Goal: Navigation & Orientation: Find specific page/section

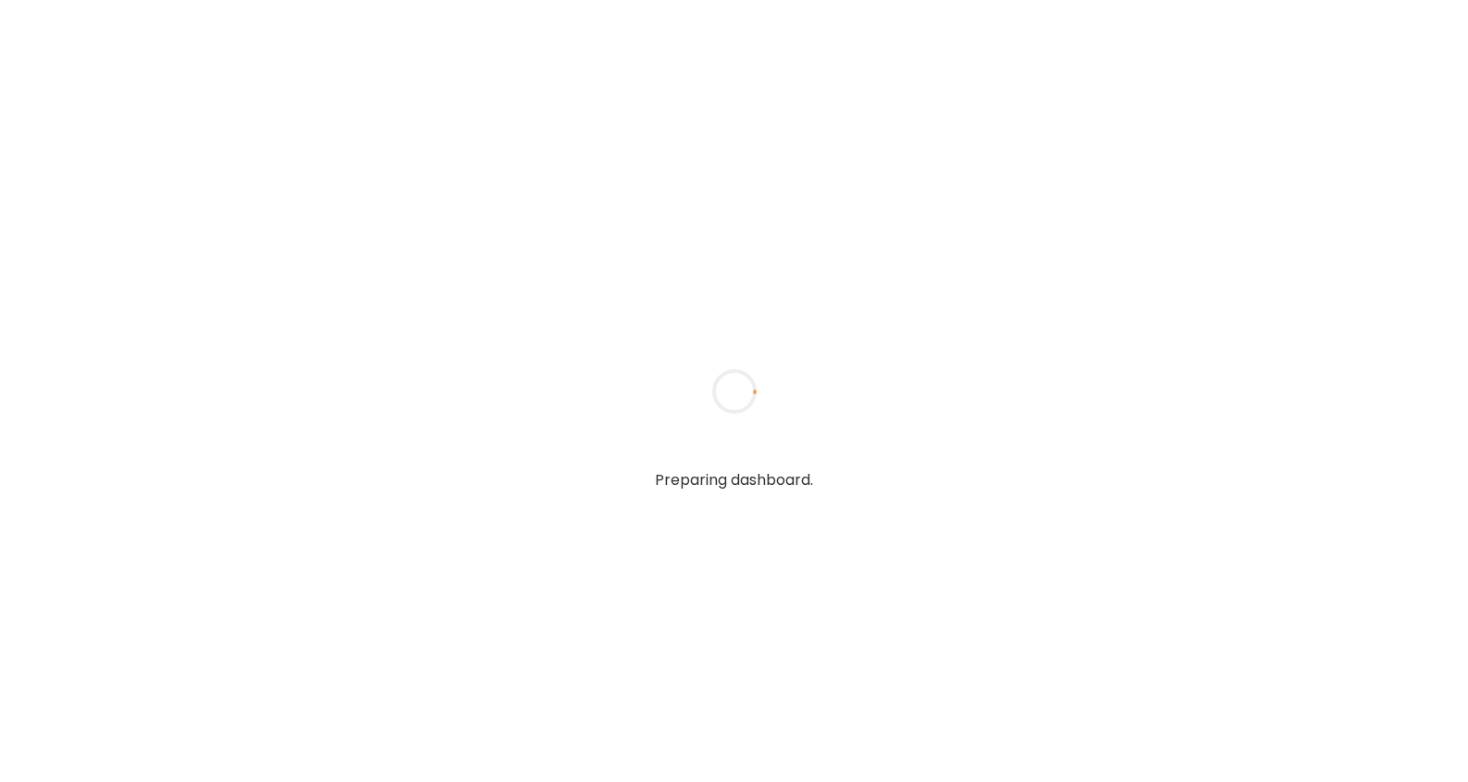
type input "**********"
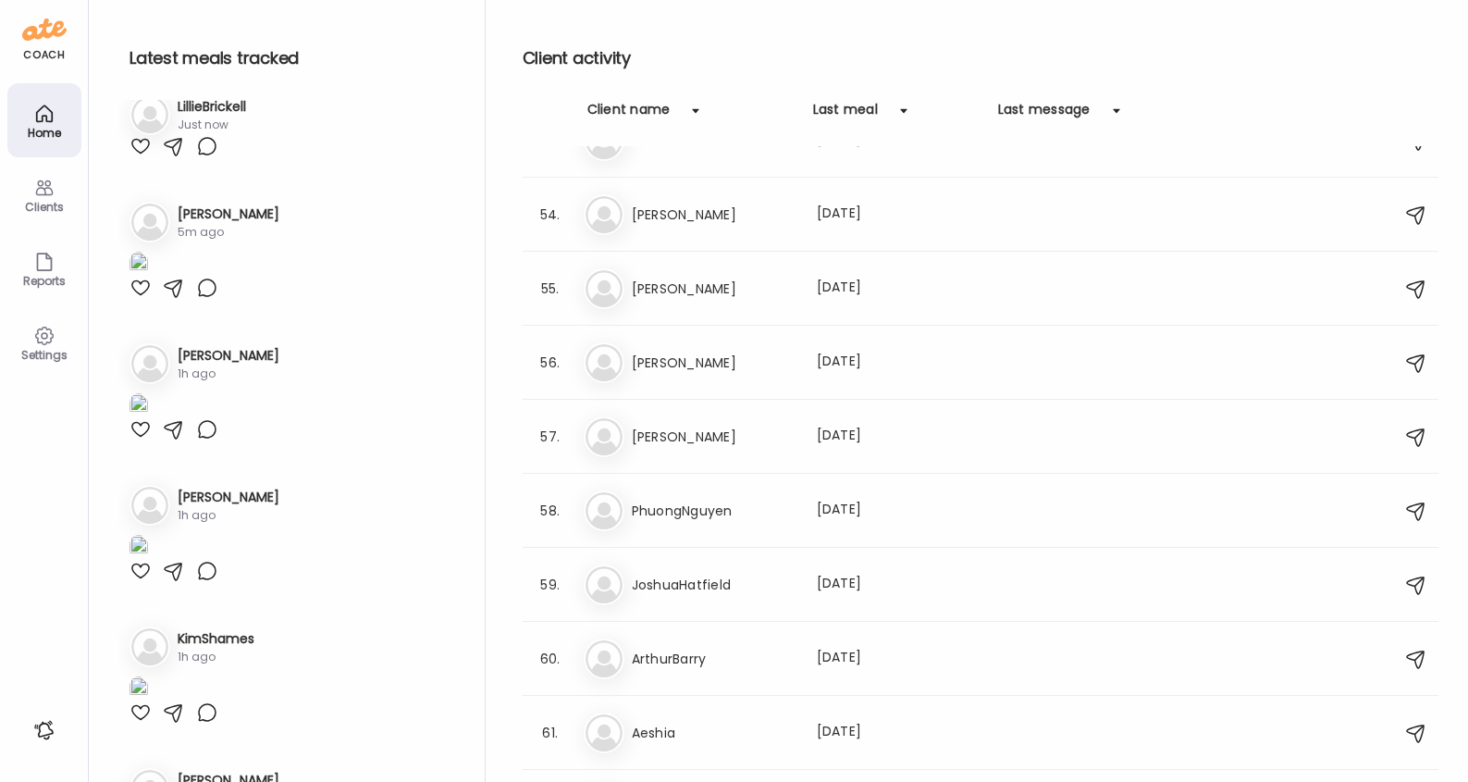
scroll to position [3743, 0]
type input "**********"
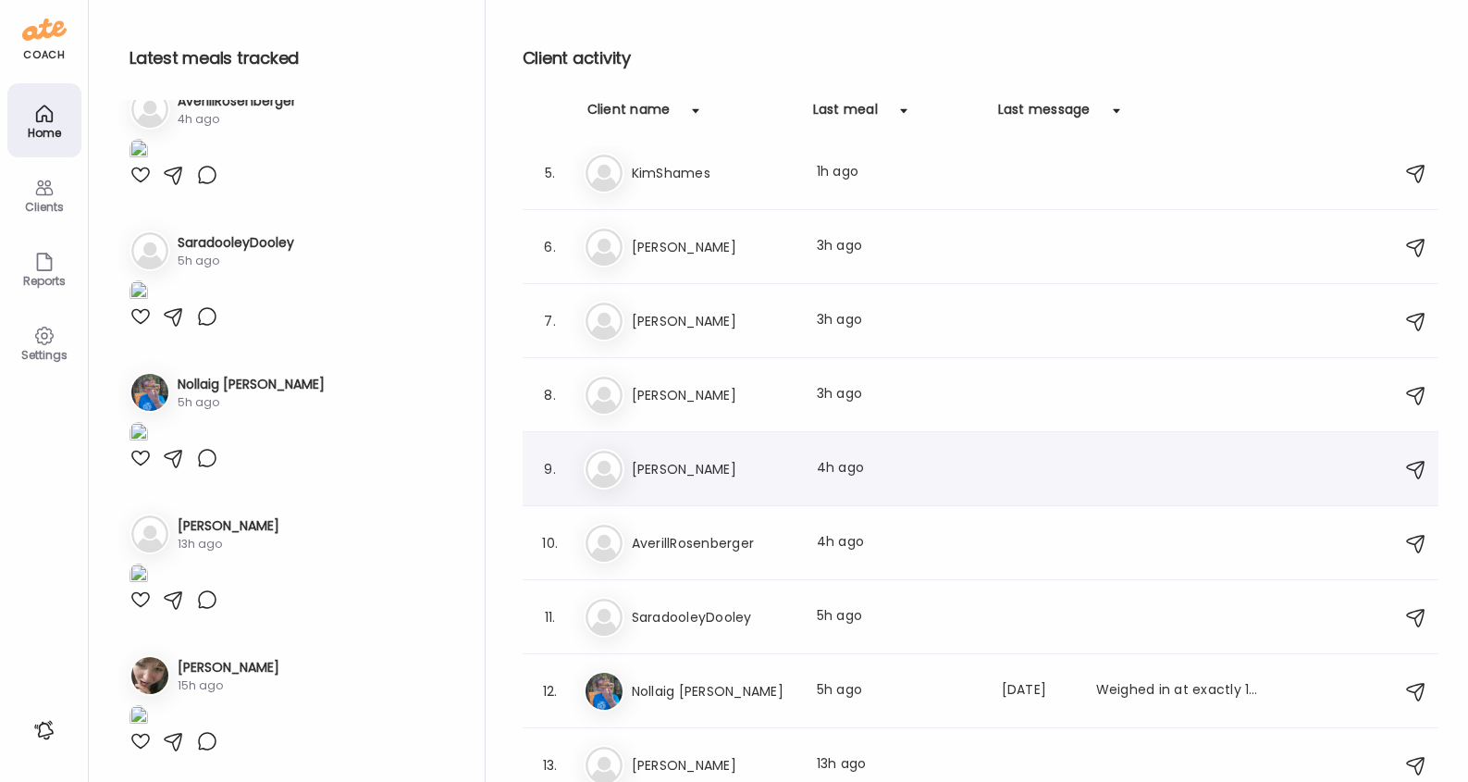
click at [721, 461] on h3 "[PERSON_NAME]" at bounding box center [713, 469] width 163 height 22
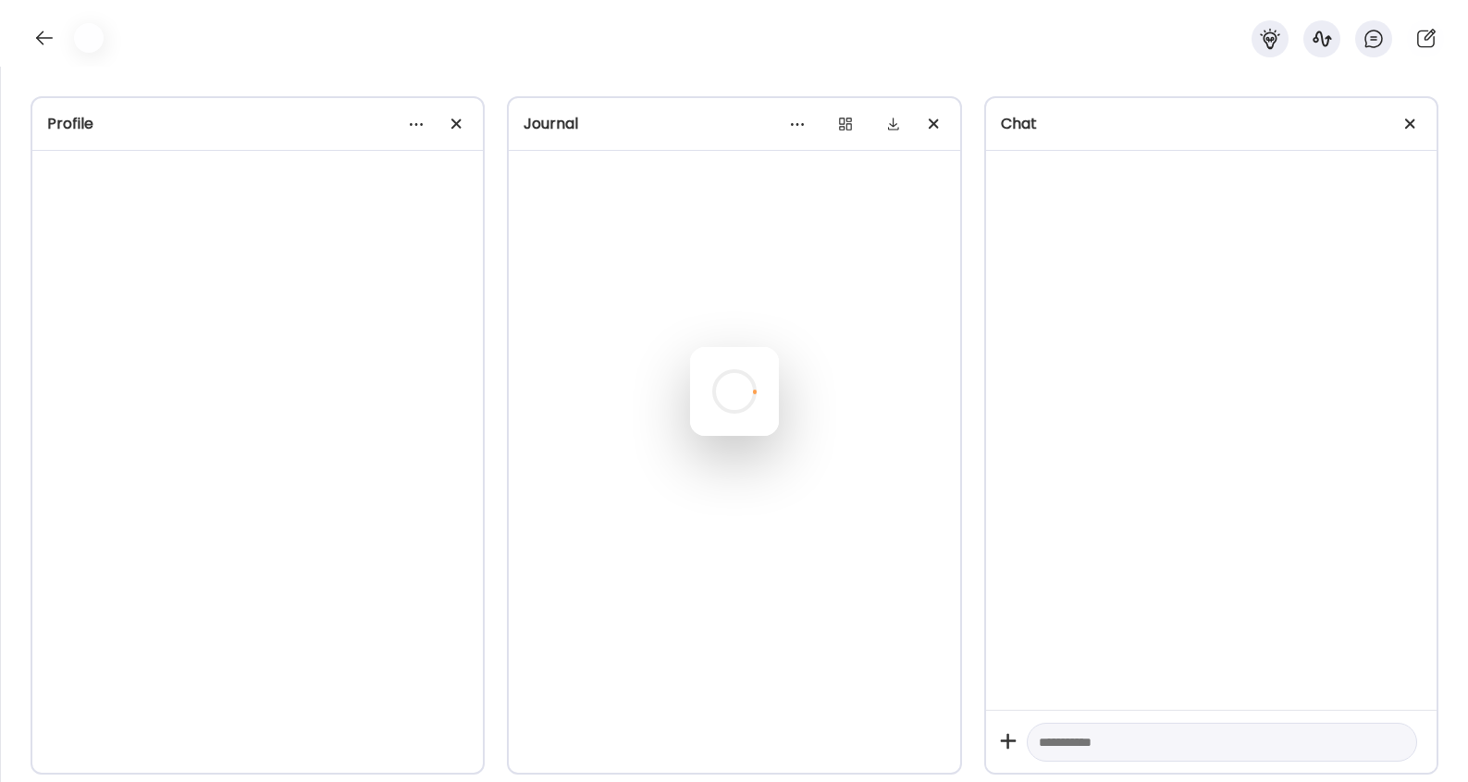
click at [721, 436] on div at bounding box center [734, 391] width 89 height 89
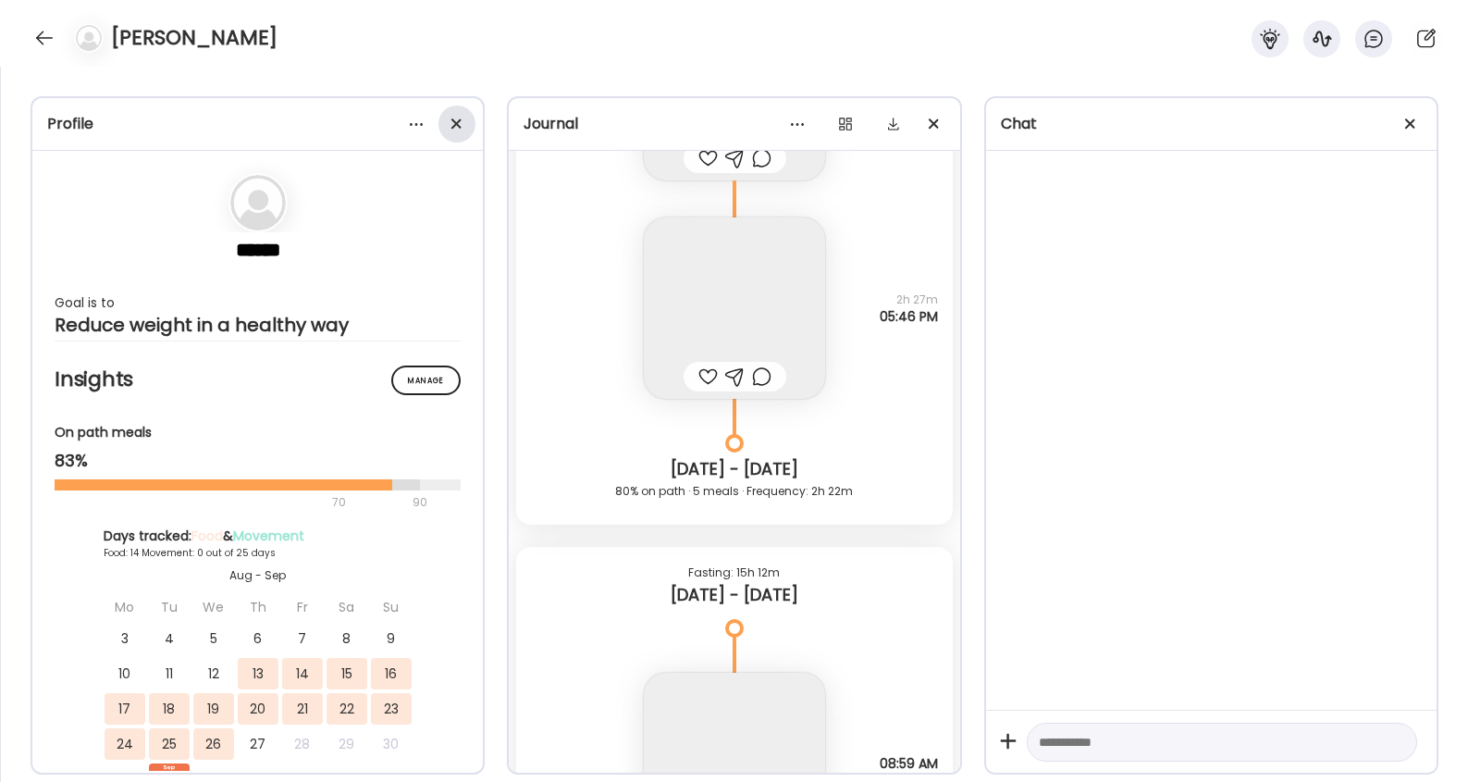
scroll to position [13889, 0]
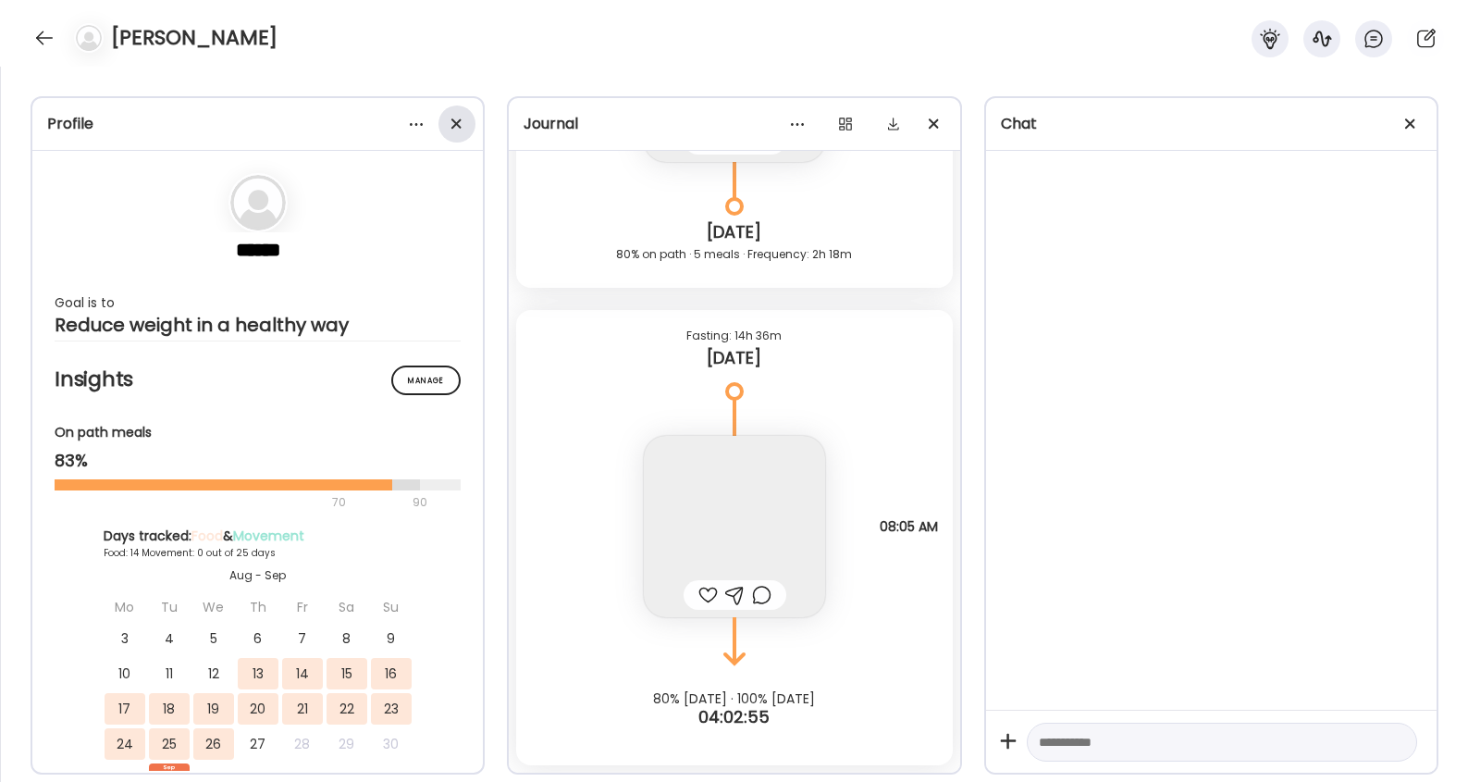
click at [461, 120] on div at bounding box center [456, 123] width 37 height 37
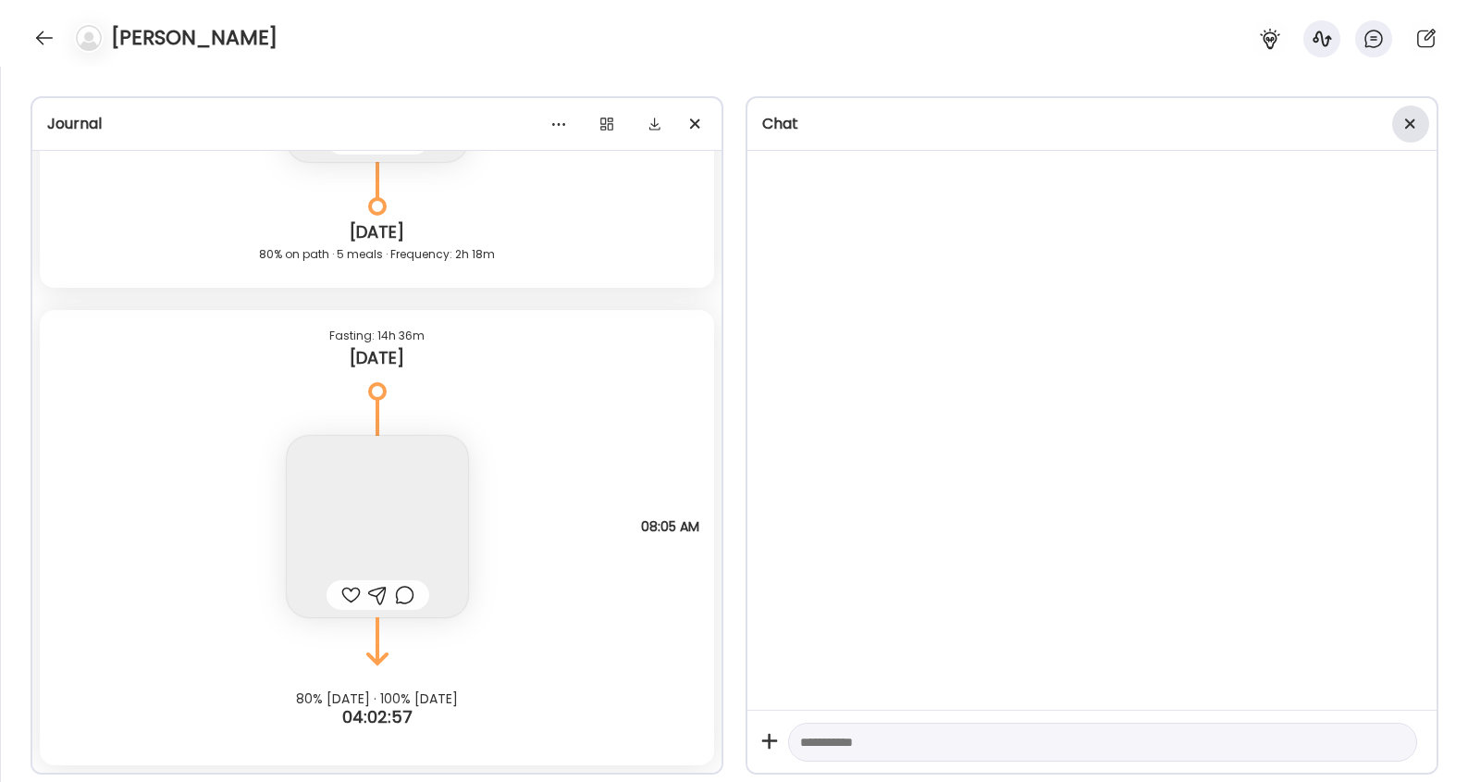
click at [1407, 124] on span at bounding box center [1410, 123] width 10 height 10
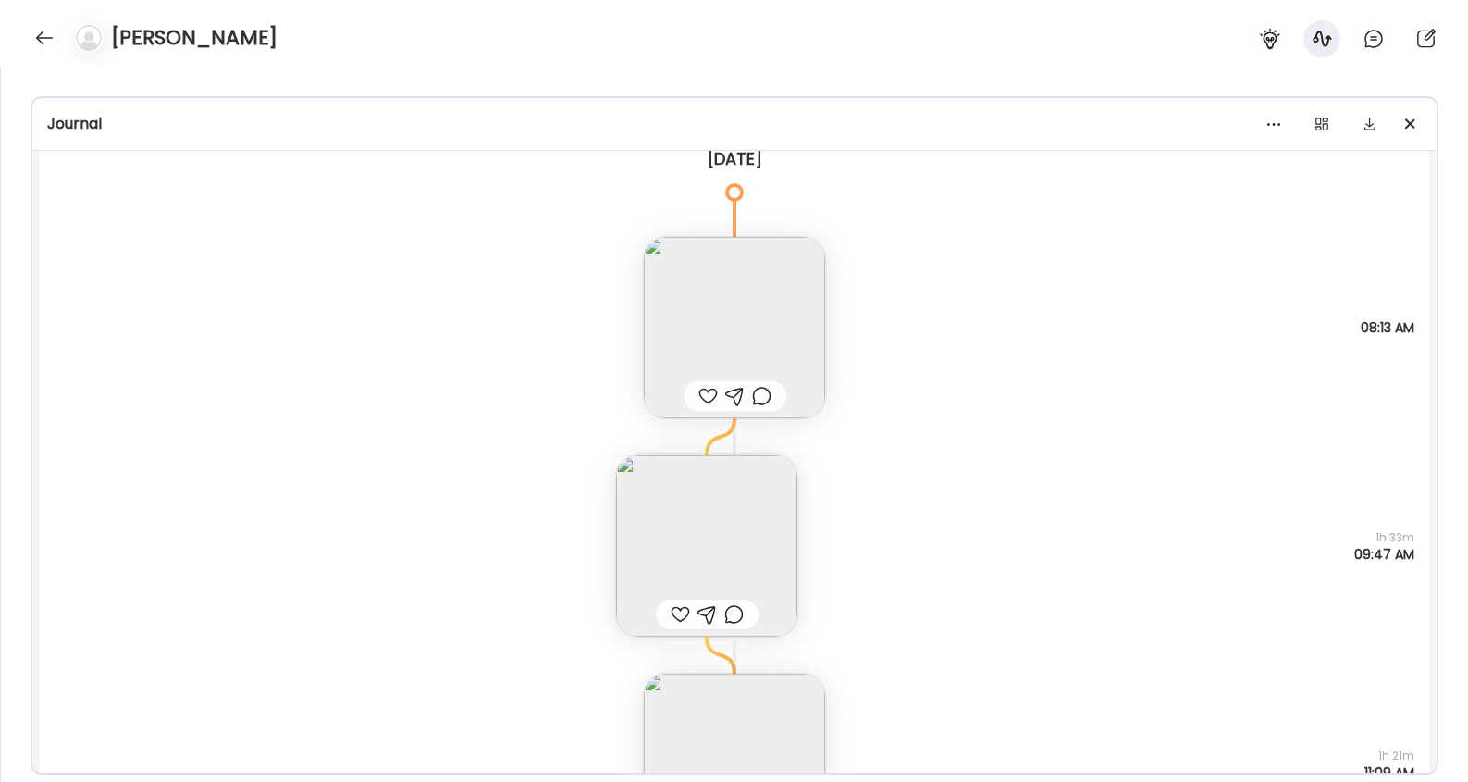
scroll to position [12671, 0]
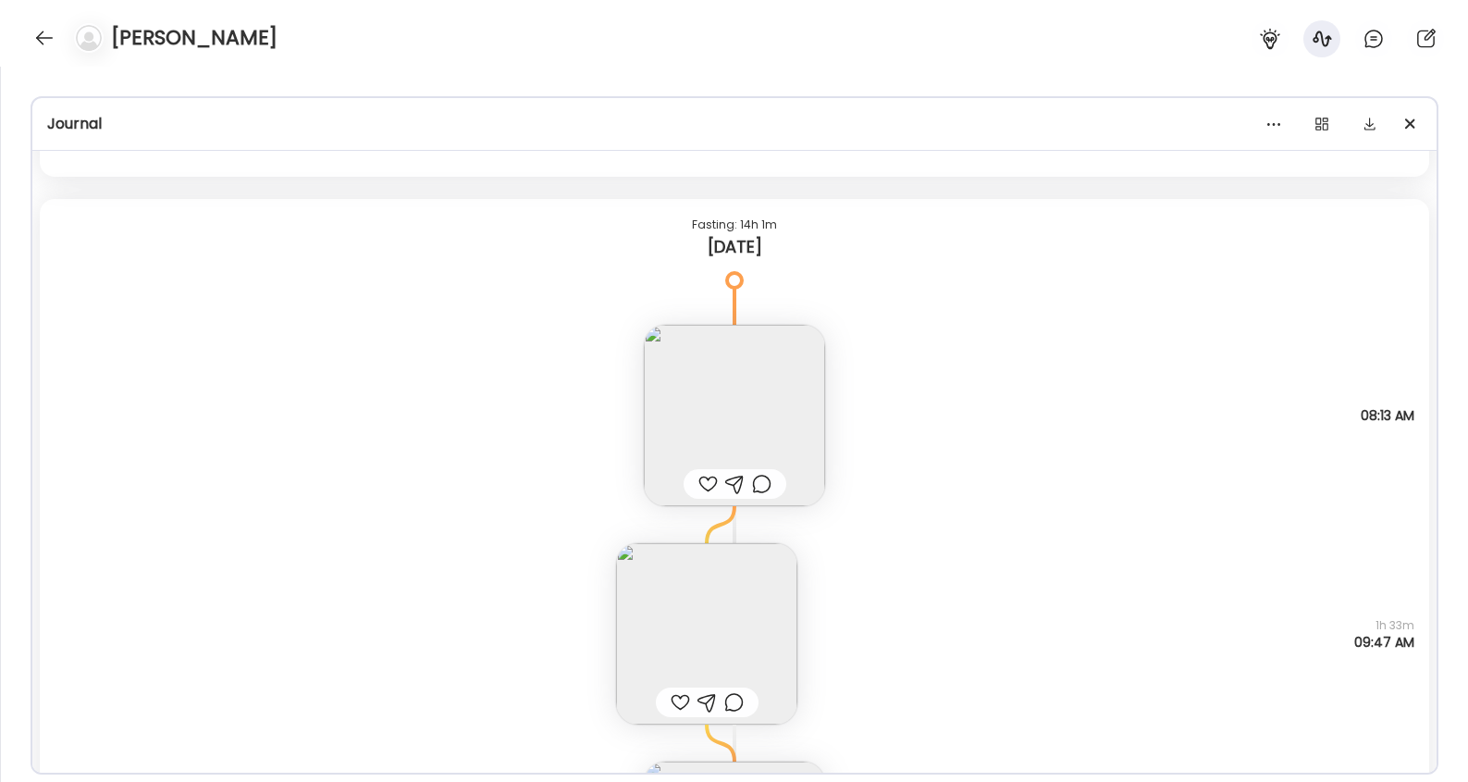
click at [750, 372] on img at bounding box center [734, 415] width 181 height 181
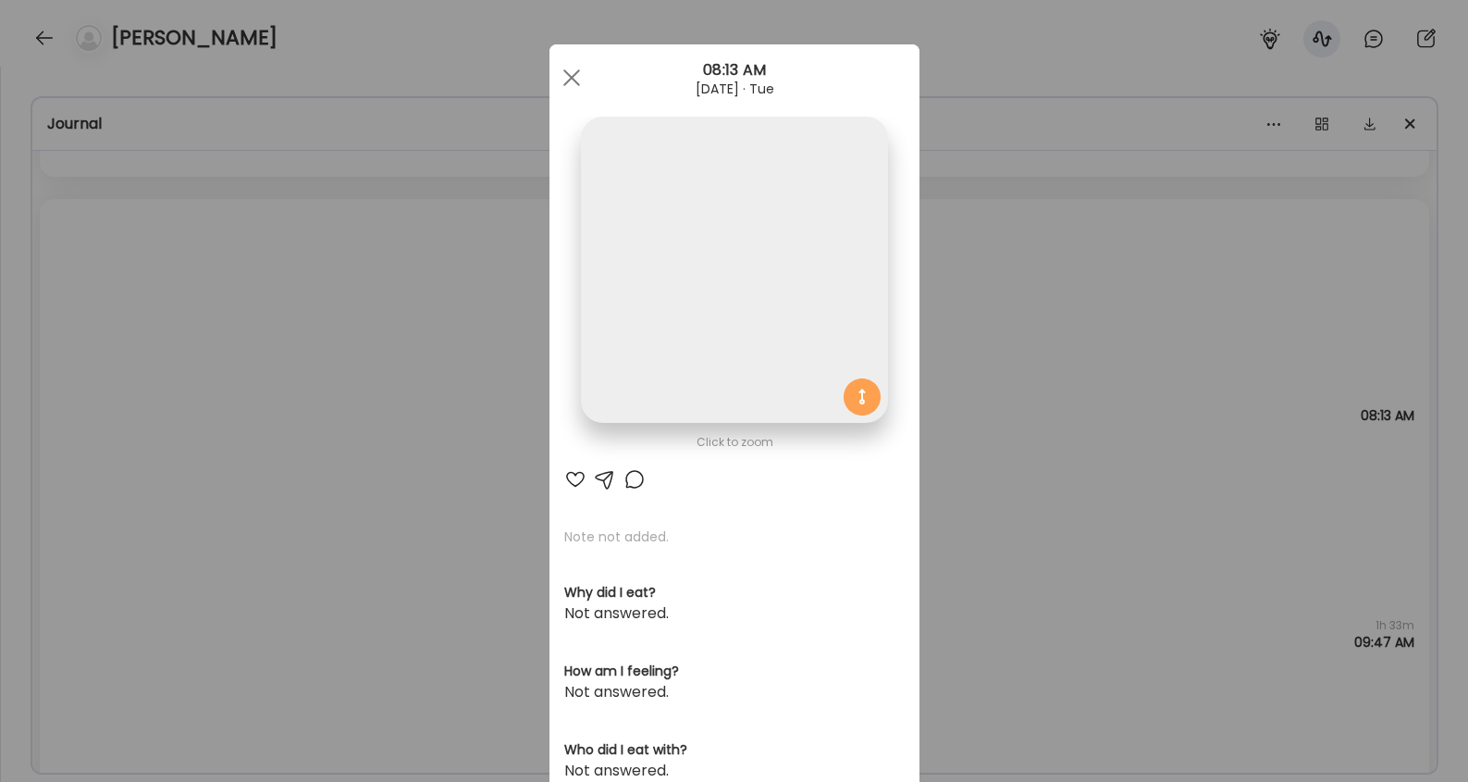
click at [1114, 261] on div "Ate Coach Dashboard Wahoo! It’s official Take a moment to set up your Coach Pro…" at bounding box center [734, 391] width 1468 height 782
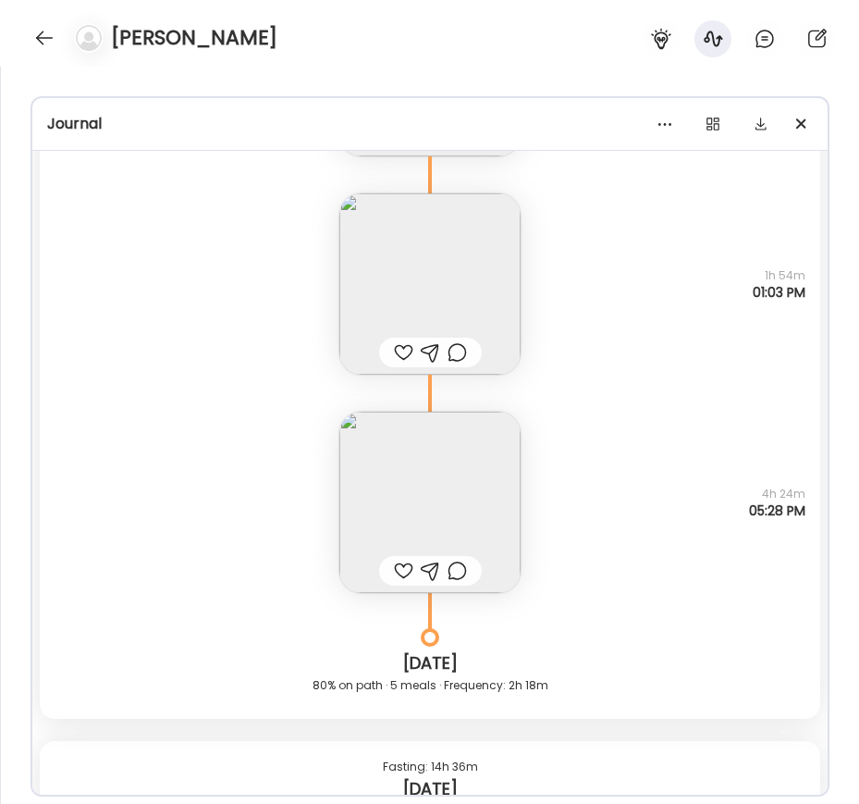
scroll to position [13459, 0]
click at [455, 528] on img at bounding box center [429, 500] width 181 height 181
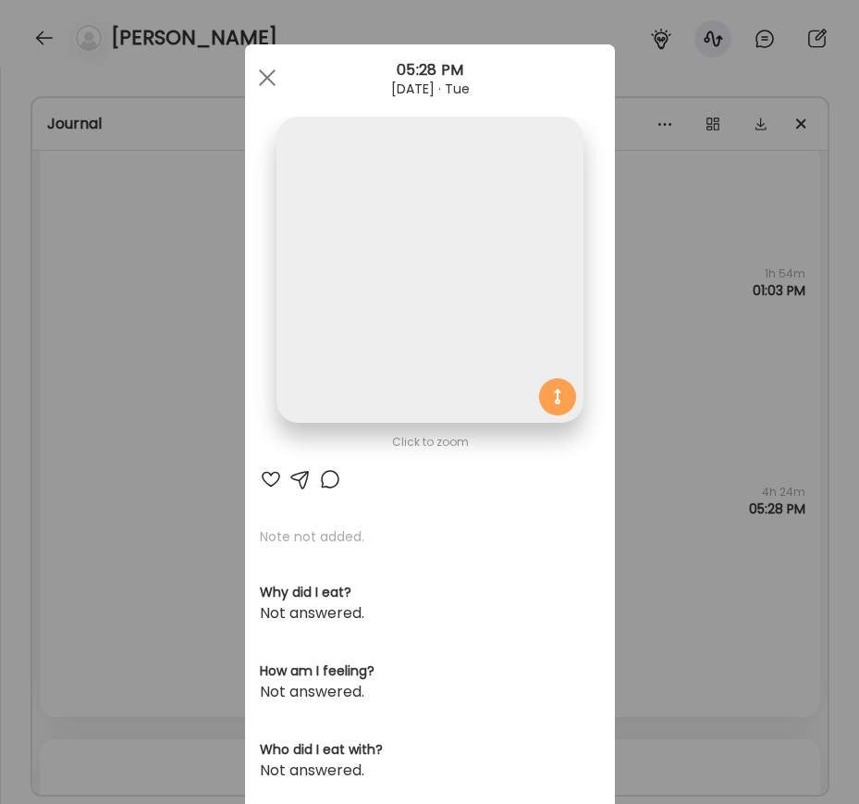
click at [455, 464] on section at bounding box center [430, 291] width 370 height 348
click at [452, 358] on img at bounding box center [430, 270] width 306 height 306
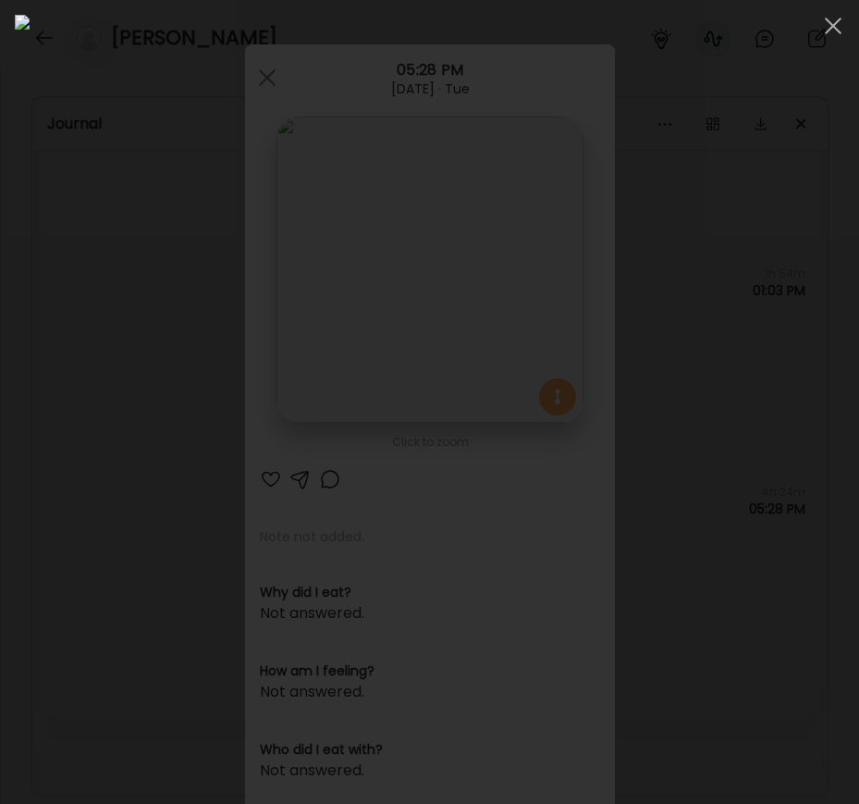
scroll to position [4453, 0]
